Goal: Check status

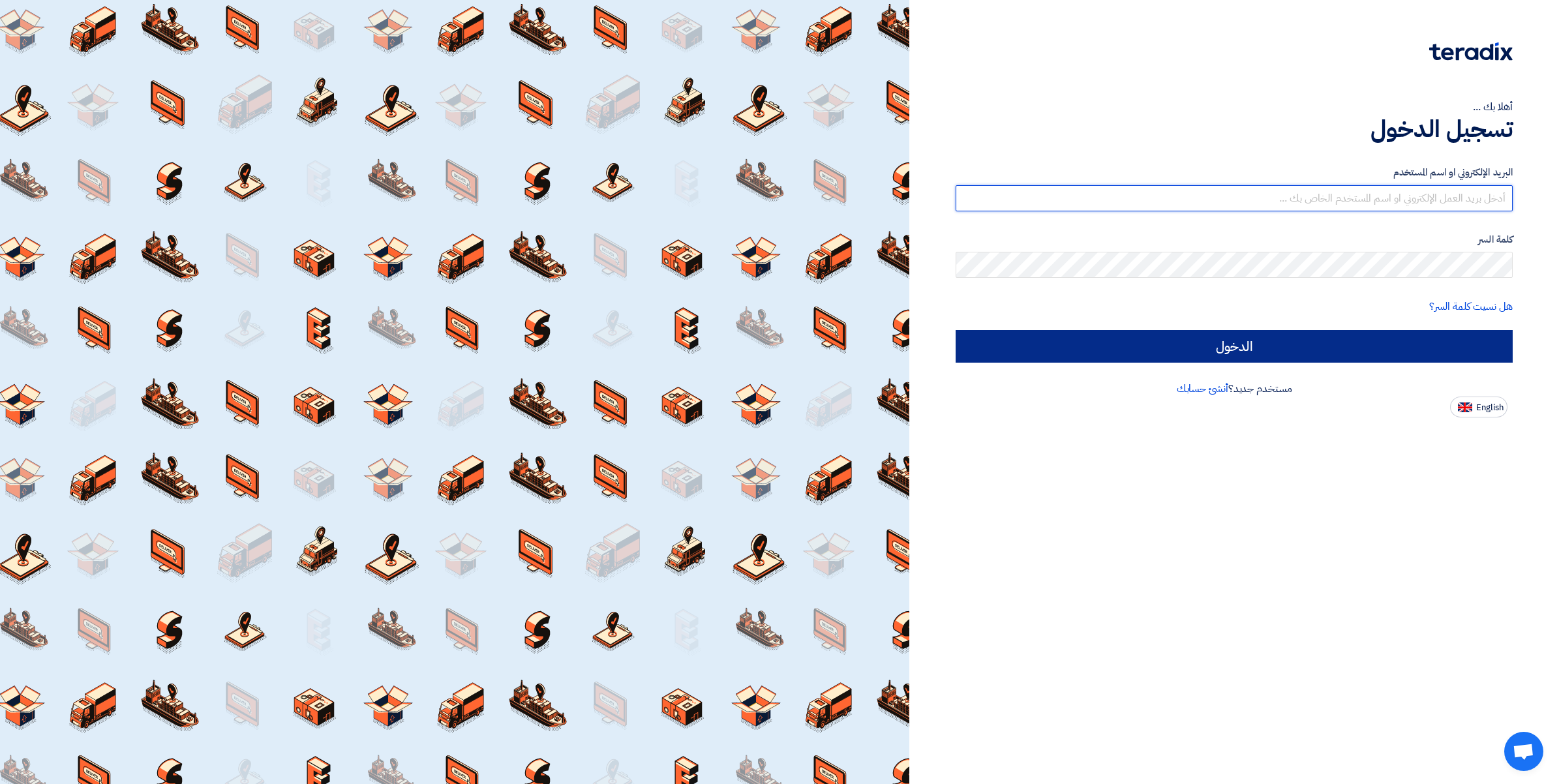
type input "[PERSON_NAME][EMAIL_ADDRESS][DOMAIN_NAME]"
click at [1240, 340] on input "الدخول" at bounding box center [1234, 346] width 557 height 33
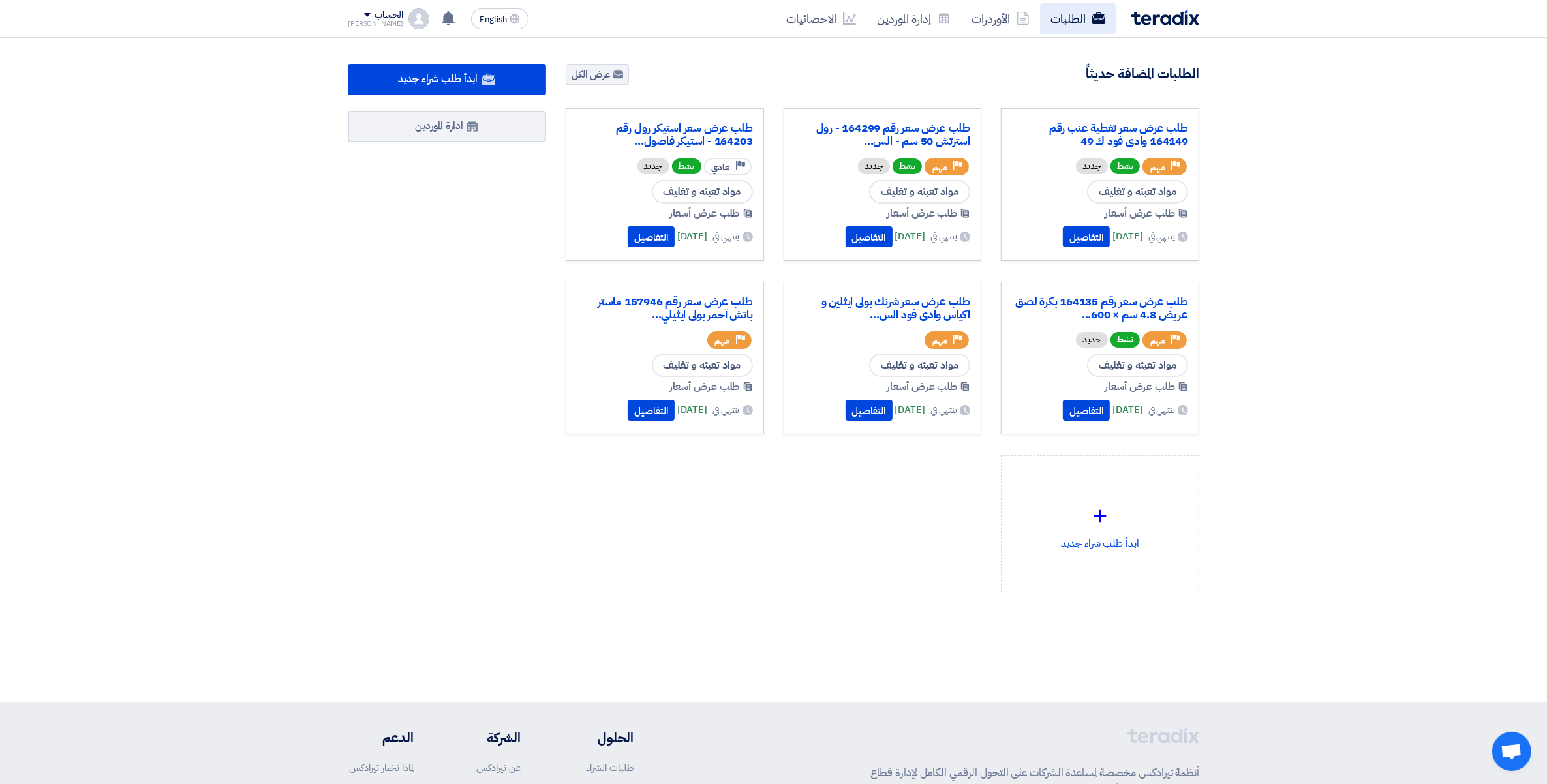
click at [1051, 15] on link "الطلبات" at bounding box center [1077, 18] width 76 height 31
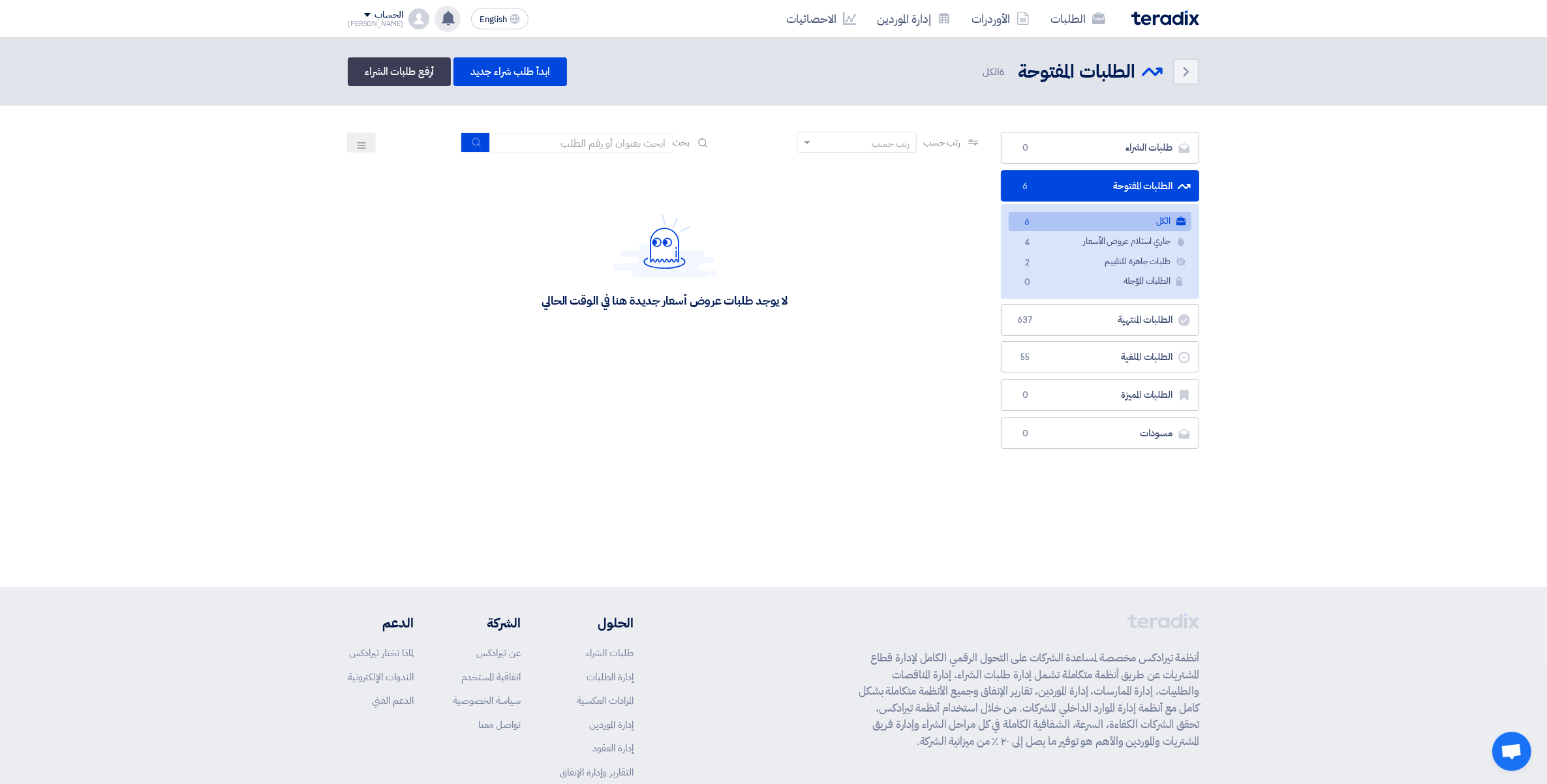
click at [442, 13] on use at bounding box center [448, 18] width 13 height 14
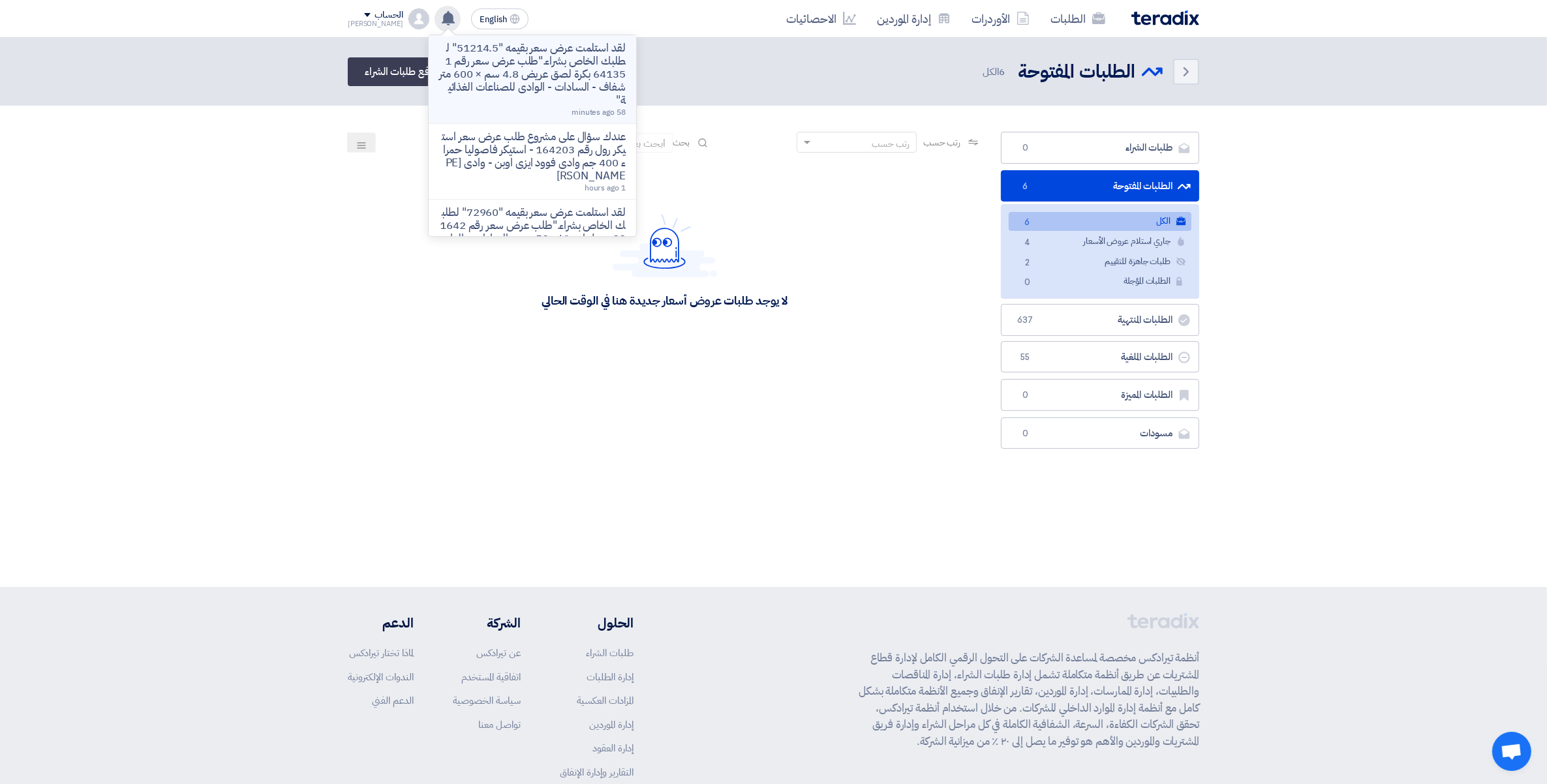
click at [474, 70] on p "لقد استلمت عرض سعر بقيمه "51214.5" لطلبك الخاص بشراء."طلب عرض سعر رقم 164135 بك…" at bounding box center [532, 74] width 187 height 65
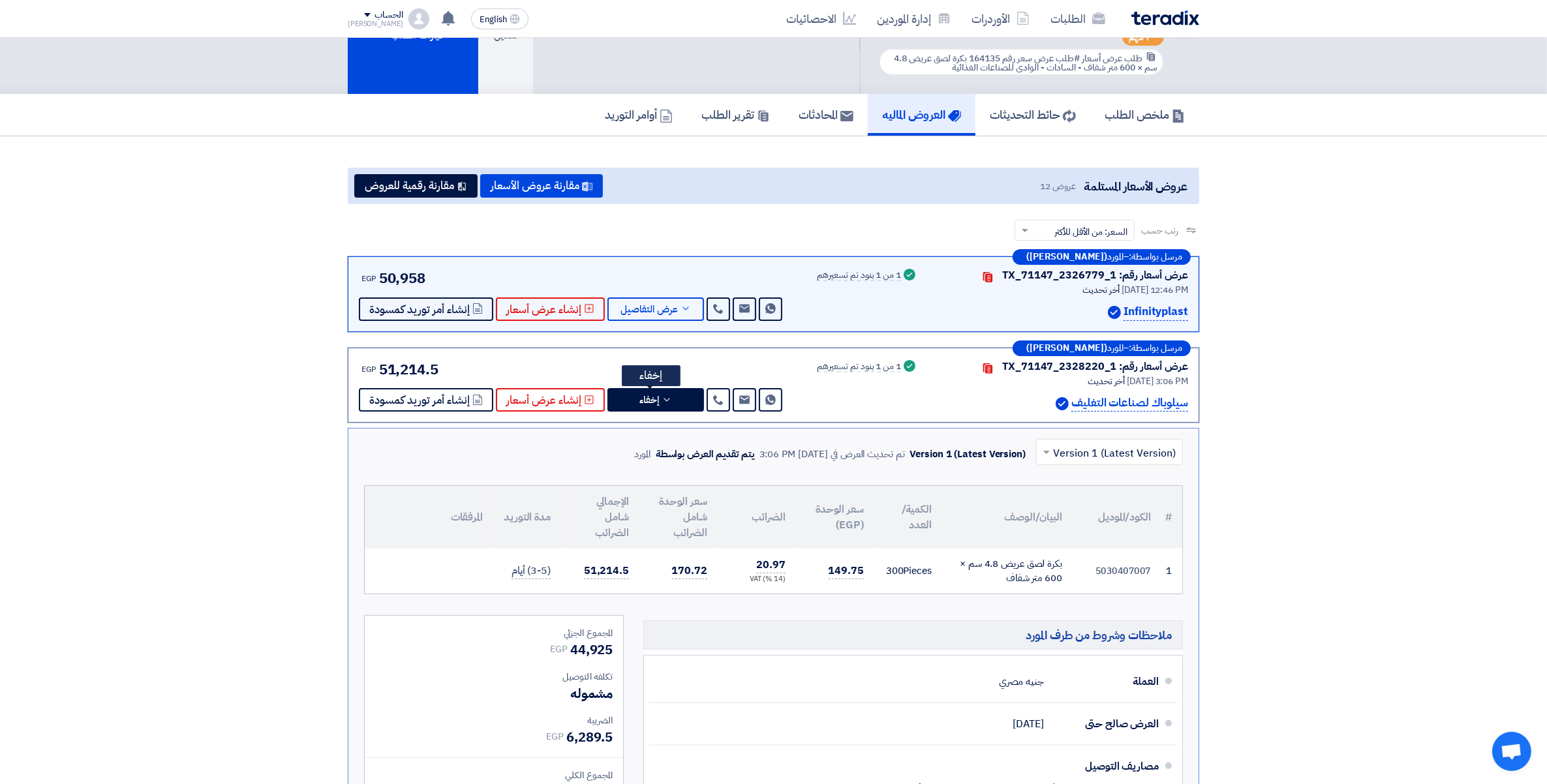
scroll to position [191, 0]
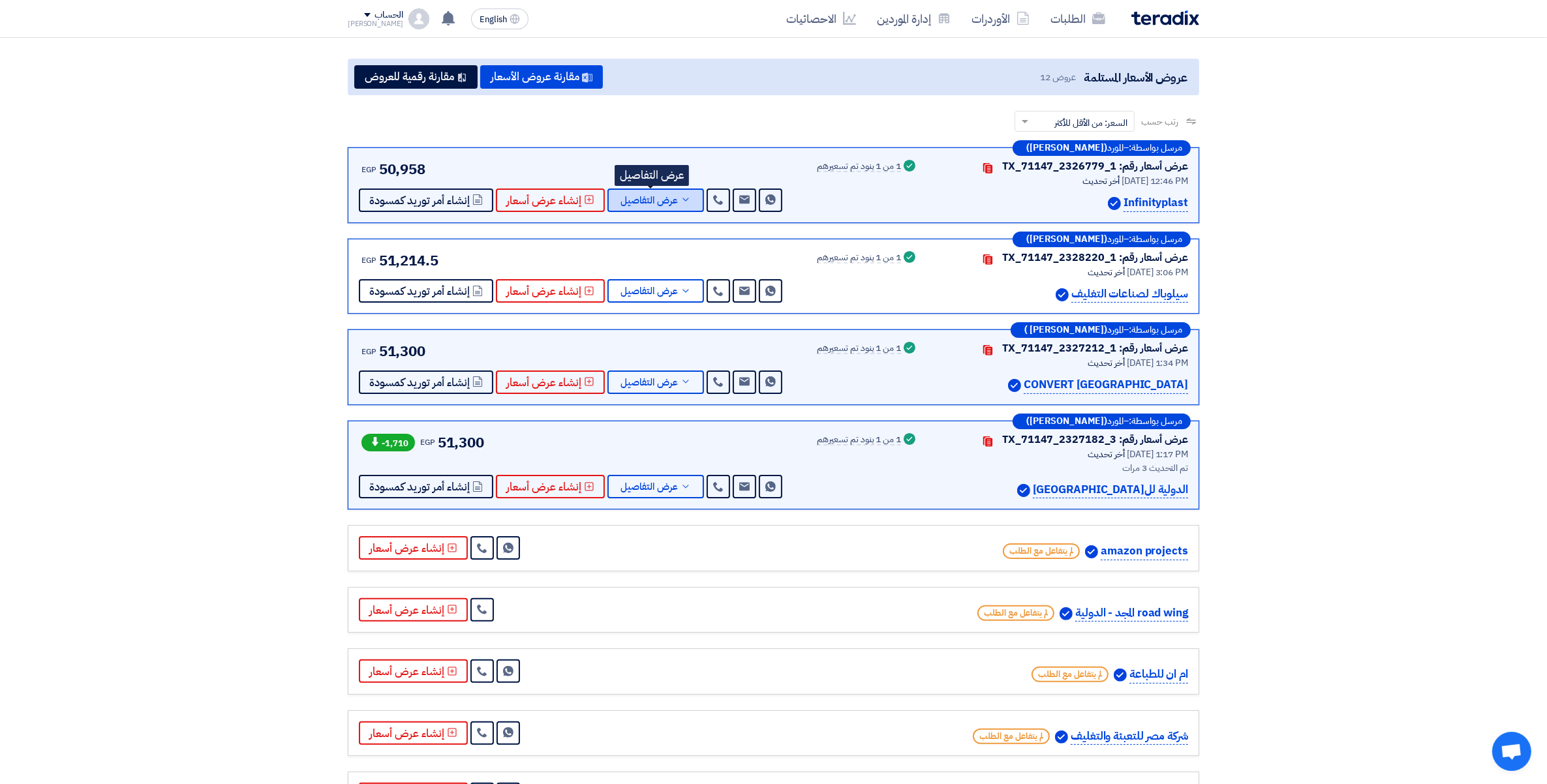
click at [687, 191] on button "عرض التفاصيل" at bounding box center [656, 200] width 97 height 23
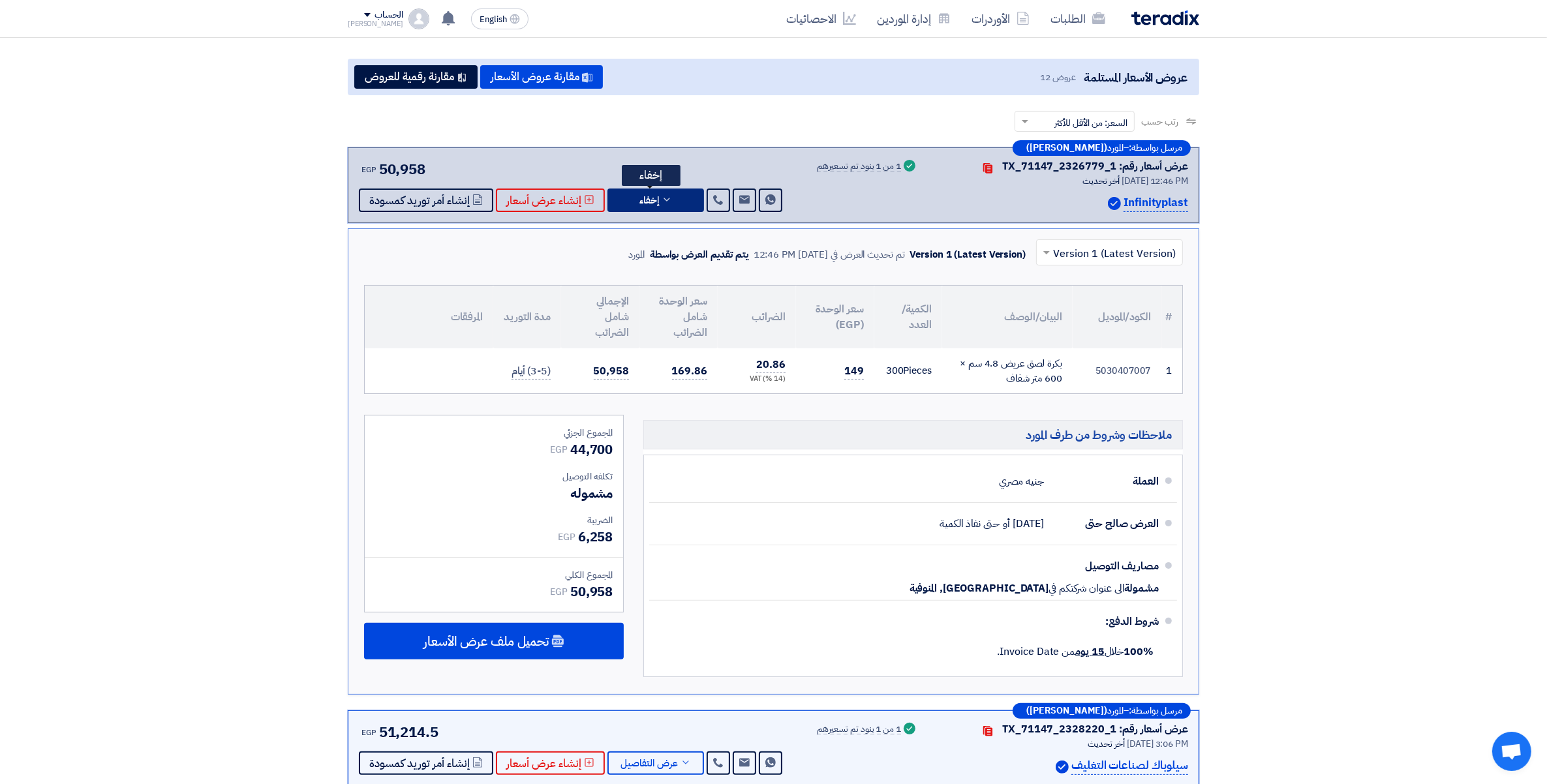
click at [685, 191] on button "إخفاء" at bounding box center [656, 200] width 97 height 23
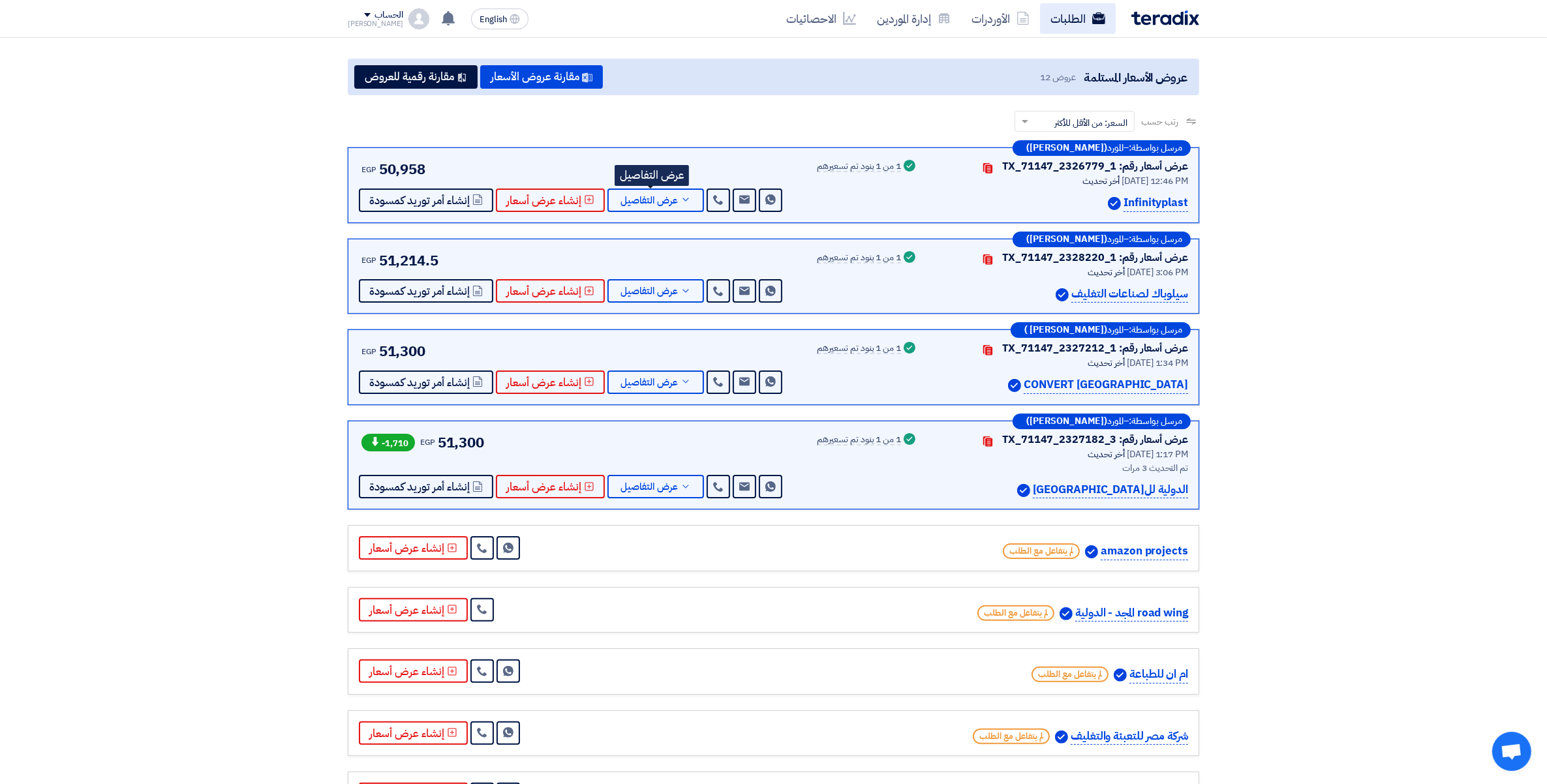
click at [1058, 16] on link "الطلبات" at bounding box center [1077, 18] width 76 height 31
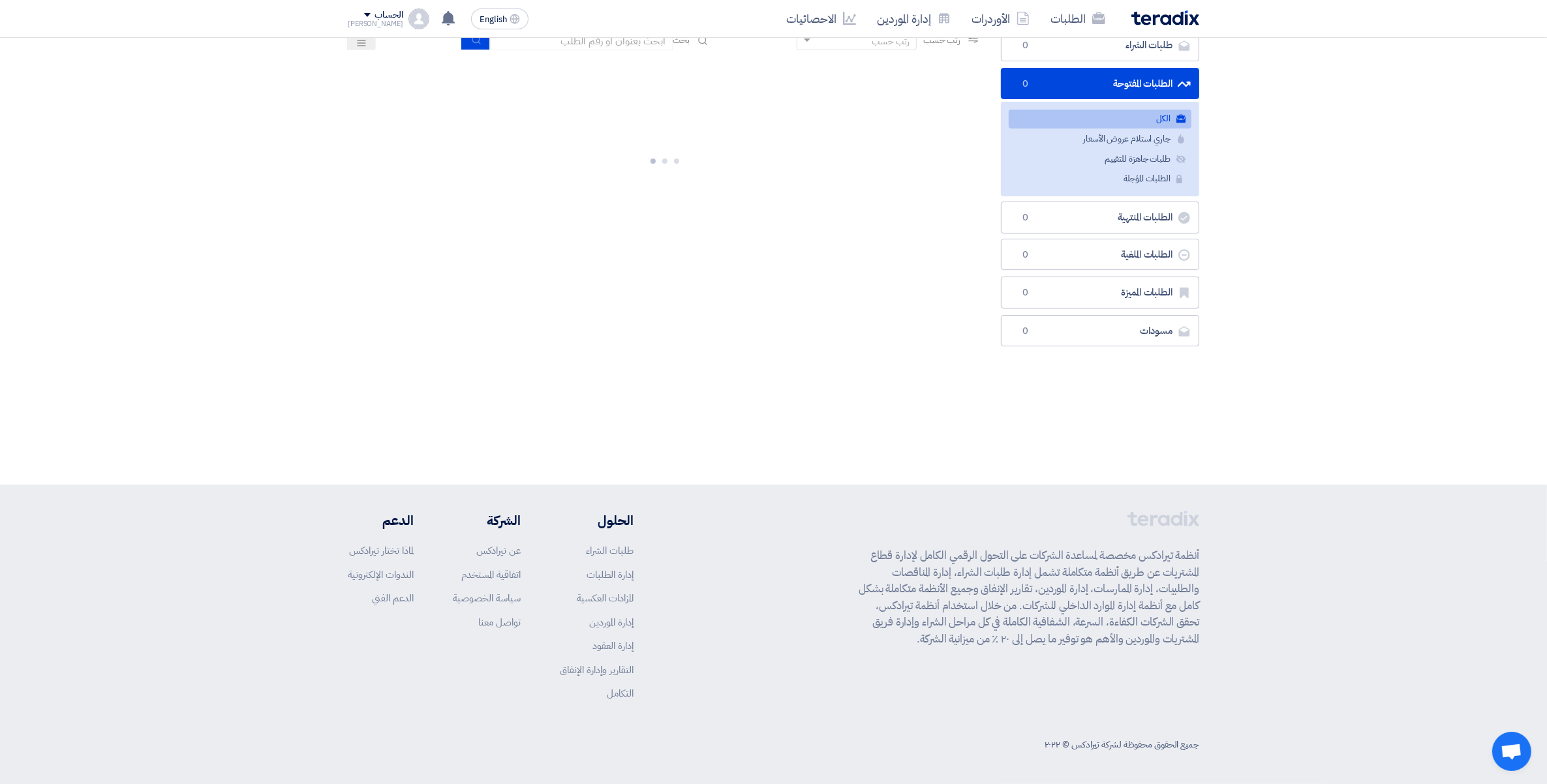
scroll to position [0, 0]
